Goal: Find contact information: Find contact information

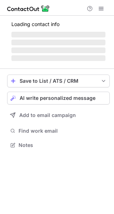
scroll to position [150, 114]
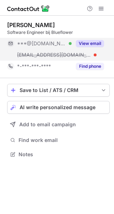
click at [95, 39] on div "View email" at bounding box center [88, 43] width 32 height 11
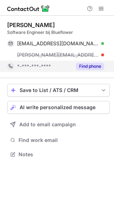
click at [89, 64] on button "Find phone" at bounding box center [90, 66] width 28 height 7
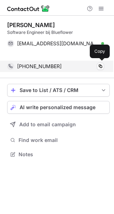
scroll to position [138, 114]
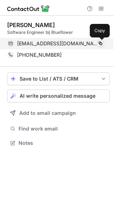
click at [100, 42] on span at bounding box center [101, 44] width 6 height 6
